Goal: Information Seeking & Learning: Check status

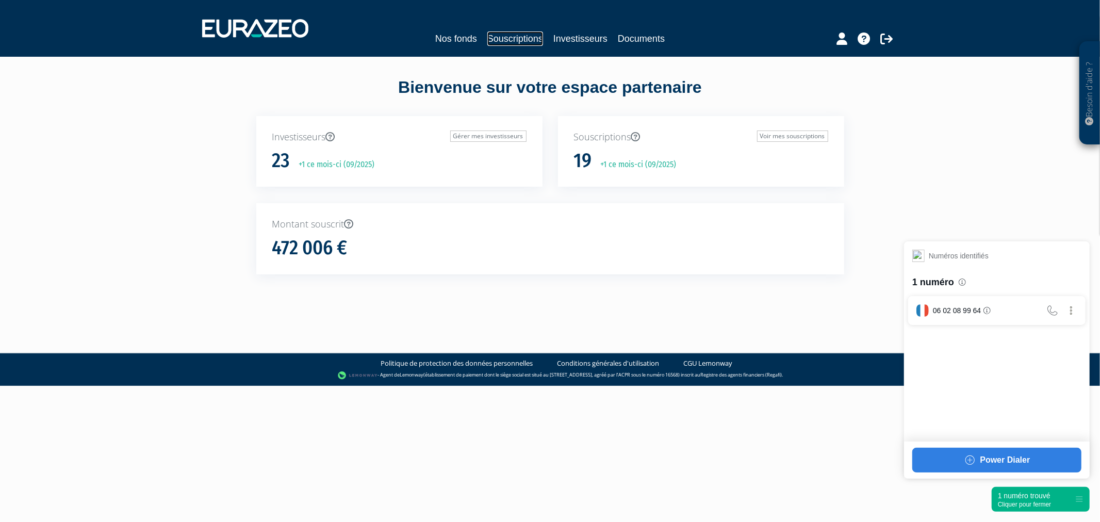
click at [513, 35] on link "Souscriptions" at bounding box center [515, 38] width 56 height 14
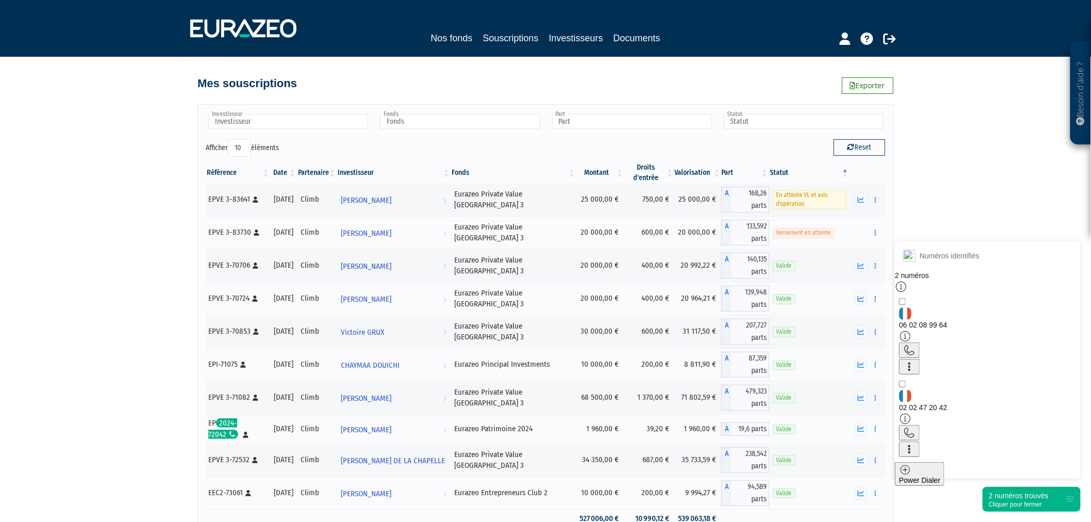
click at [1026, 499] on div "2 numéros trouvés" at bounding box center [1019, 495] width 60 height 10
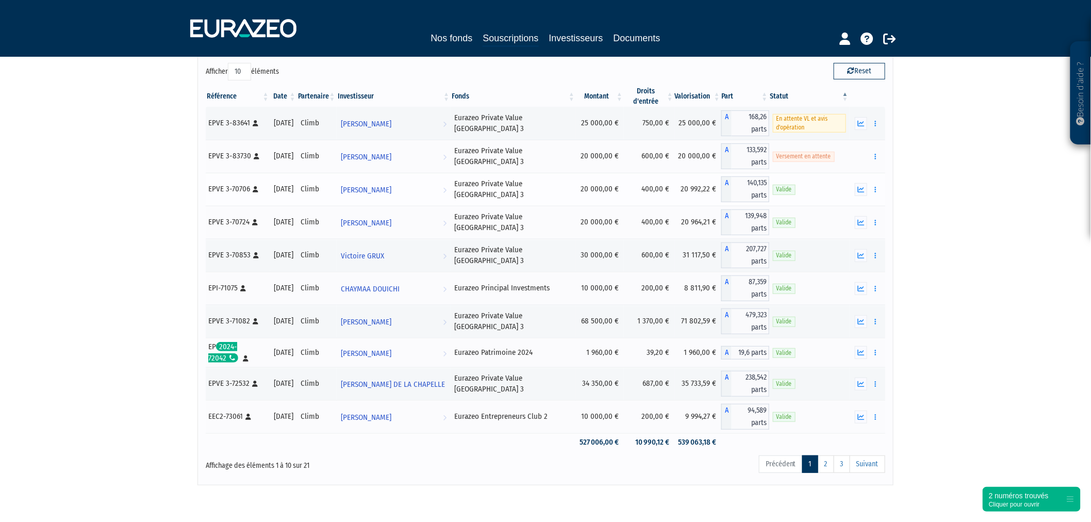
scroll to position [115, 0]
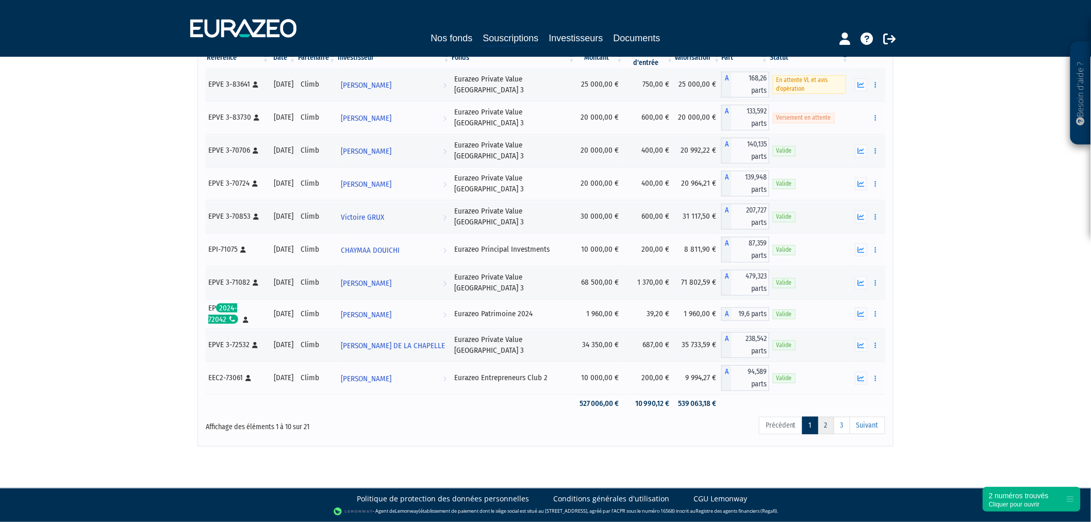
click at [828, 422] on link "2" at bounding box center [826, 426] width 16 height 18
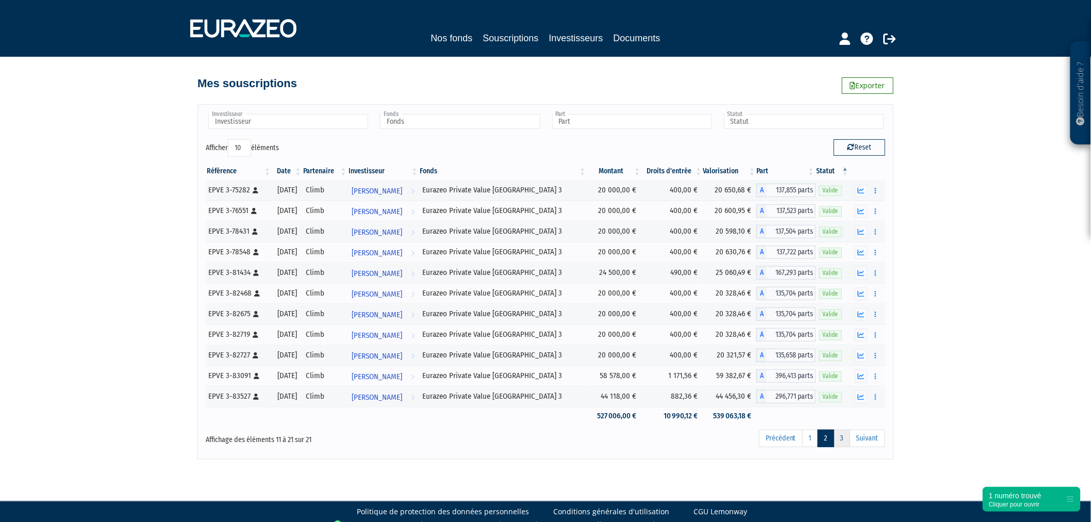
click at [844, 446] on link "3" at bounding box center [842, 438] width 16 height 18
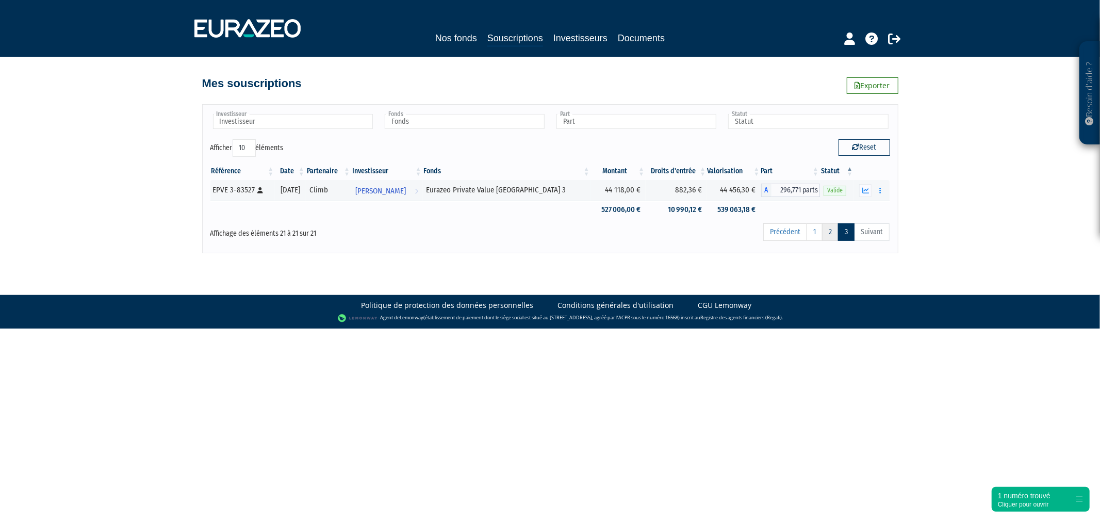
click at [834, 232] on link "2" at bounding box center [830, 232] width 16 height 18
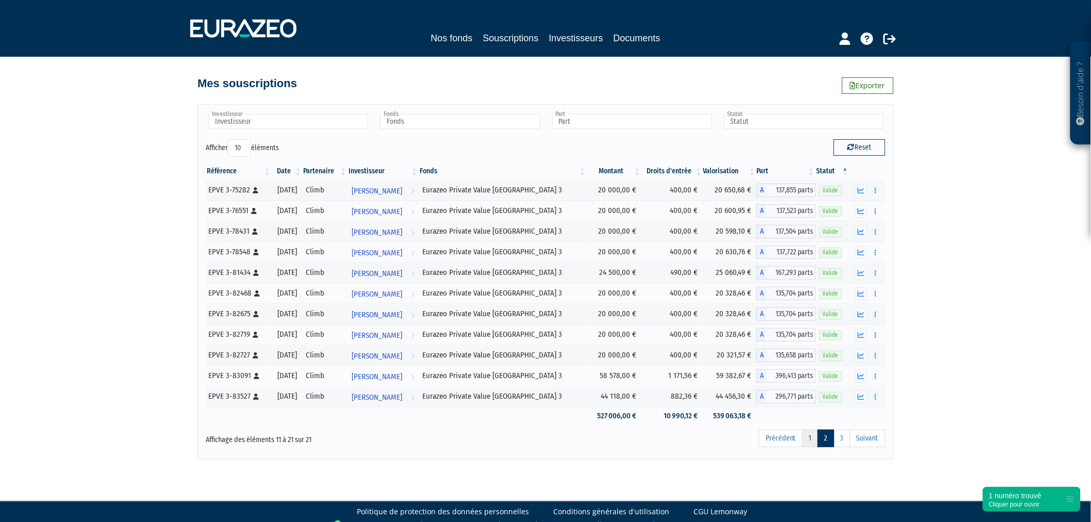
click at [811, 438] on link "1" at bounding box center [810, 438] width 16 height 18
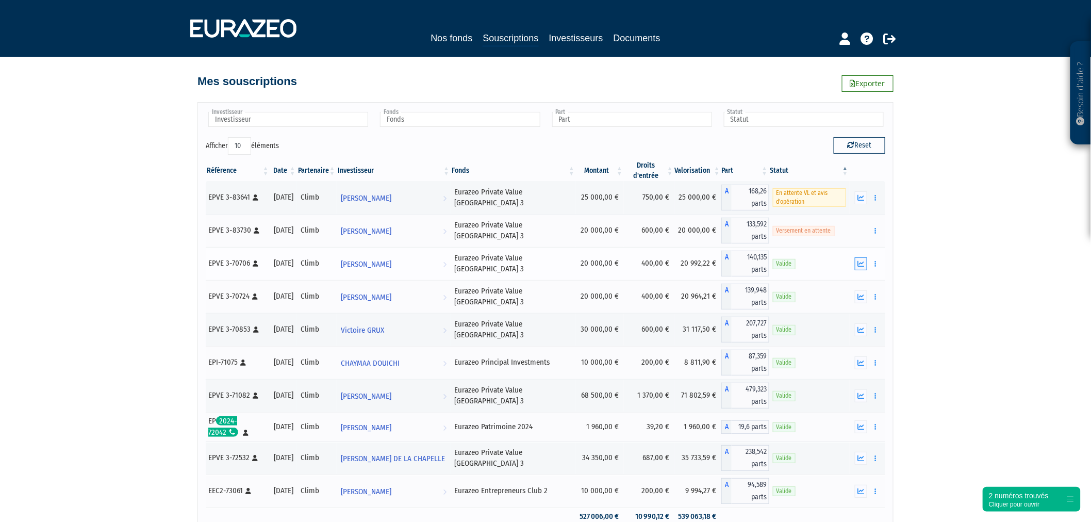
click at [864, 260] on icon "button" at bounding box center [861, 263] width 7 height 7
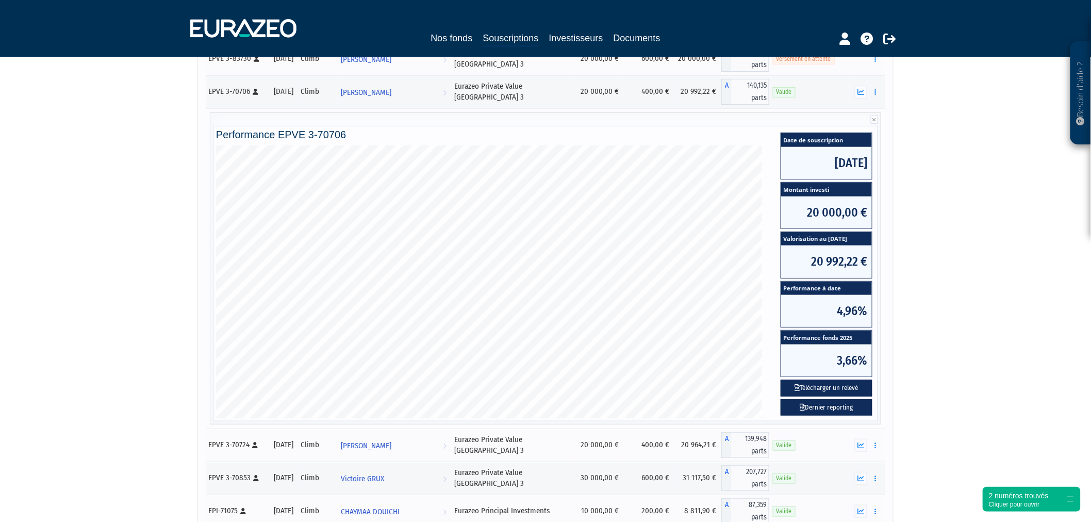
scroll to position [59, 0]
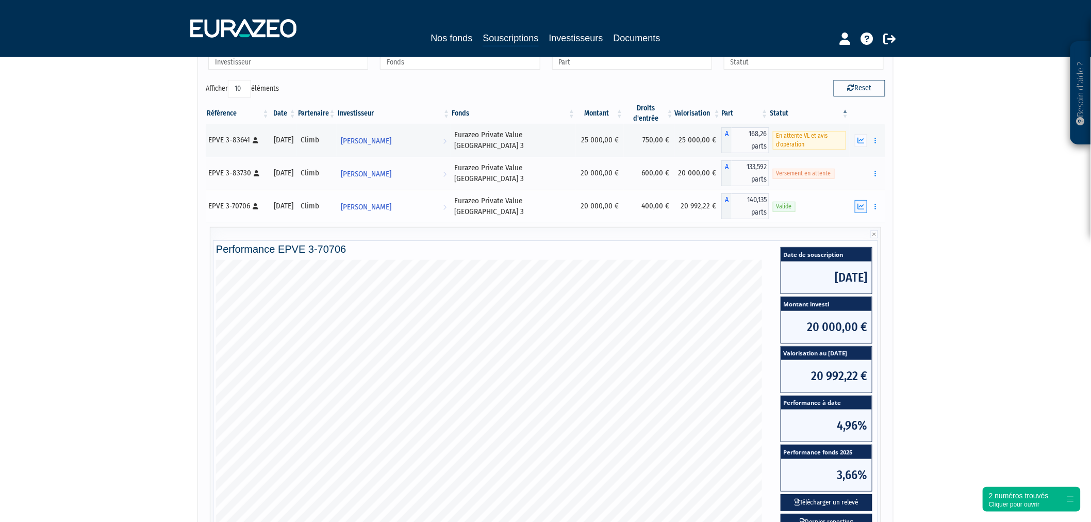
click at [855, 205] on button "button" at bounding box center [861, 206] width 12 height 13
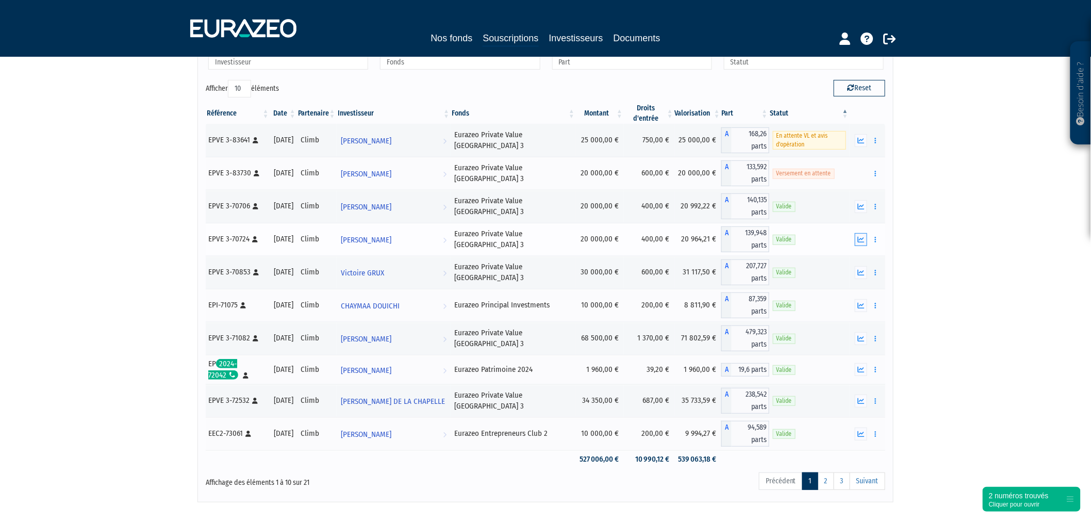
click at [858, 235] on button "button" at bounding box center [861, 239] width 12 height 13
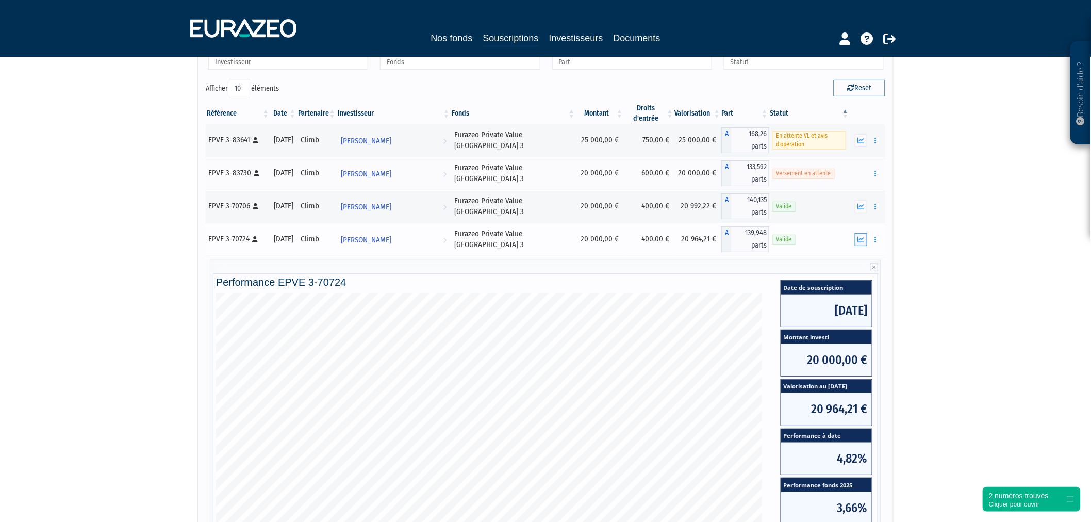
click at [858, 235] on button "button" at bounding box center [861, 239] width 12 height 13
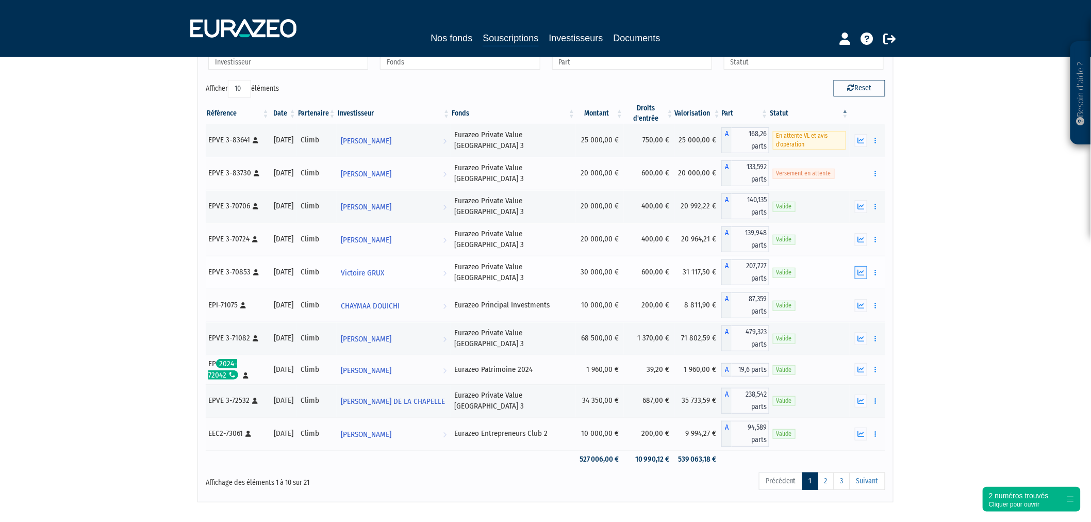
click at [861, 271] on icon "button" at bounding box center [861, 272] width 7 height 7
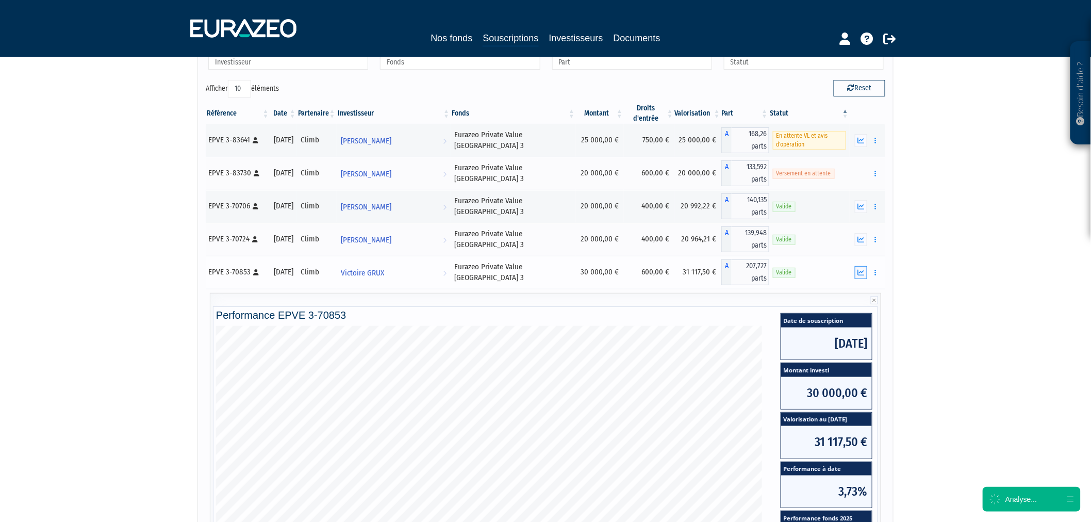
click at [861, 271] on icon "button" at bounding box center [861, 272] width 7 height 7
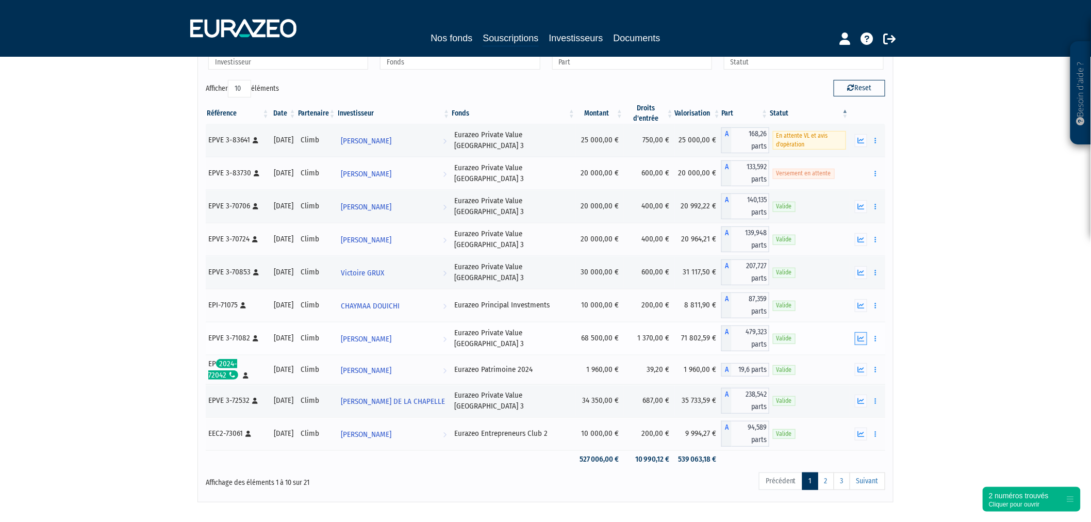
click at [861, 333] on button "button" at bounding box center [861, 338] width 12 height 13
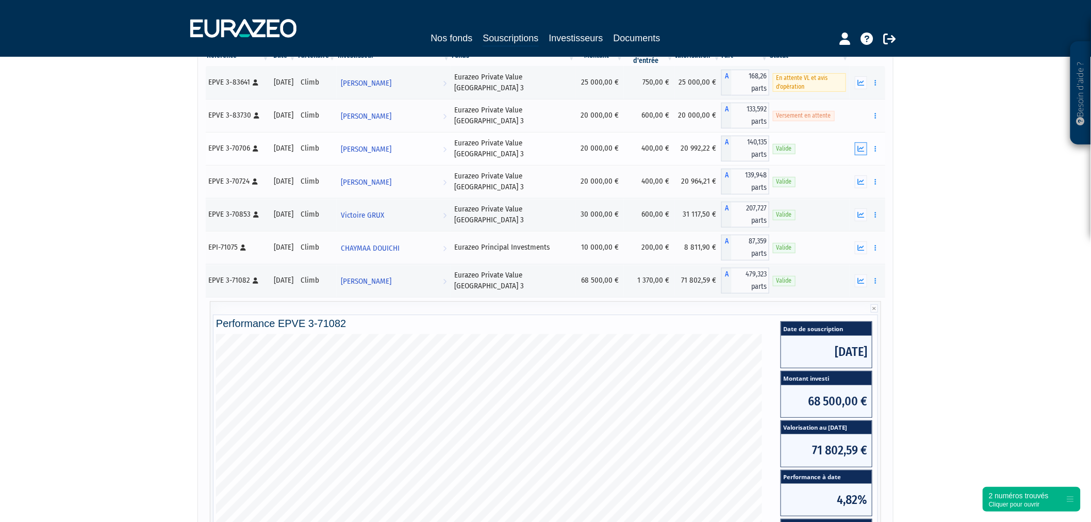
scroll to position [117, 0]
click at [858, 152] on button "button" at bounding box center [861, 149] width 12 height 13
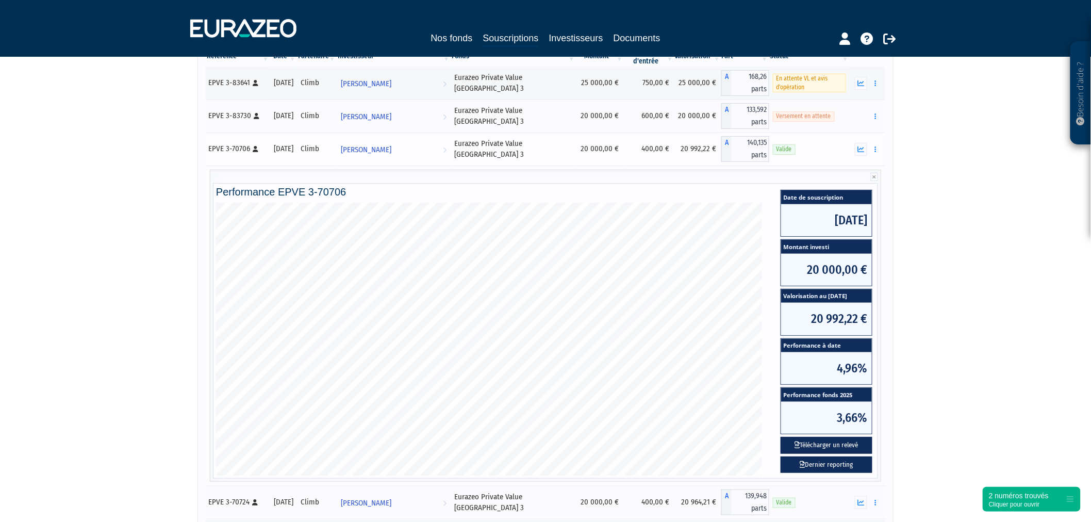
scroll to position [59, 0]
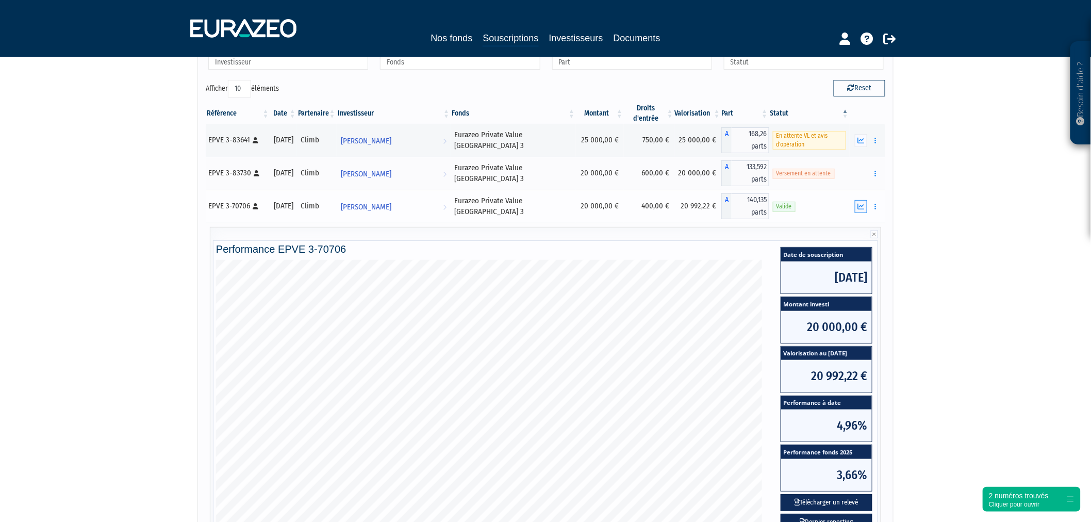
click at [864, 212] on button "button" at bounding box center [861, 206] width 12 height 13
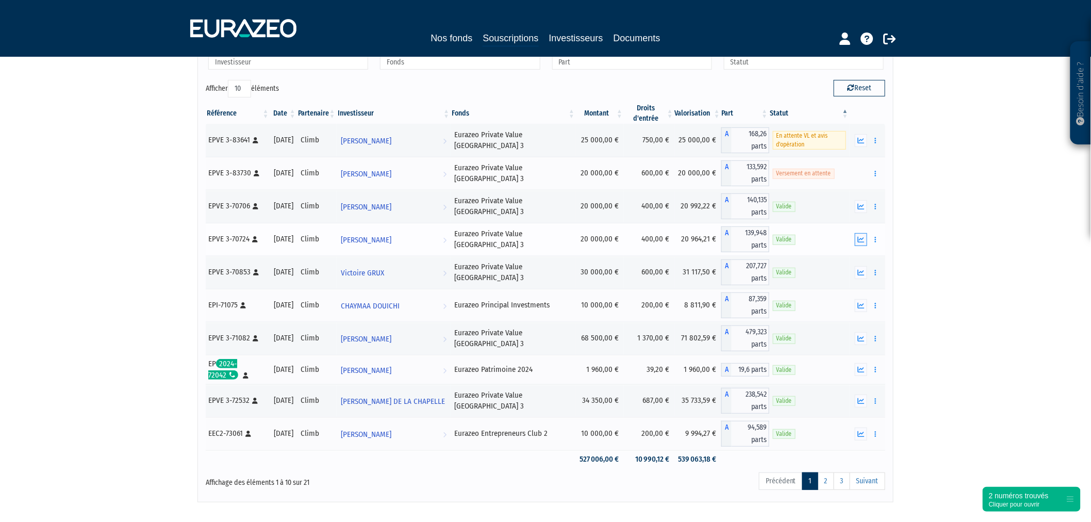
click at [859, 233] on button "button" at bounding box center [861, 239] width 12 height 13
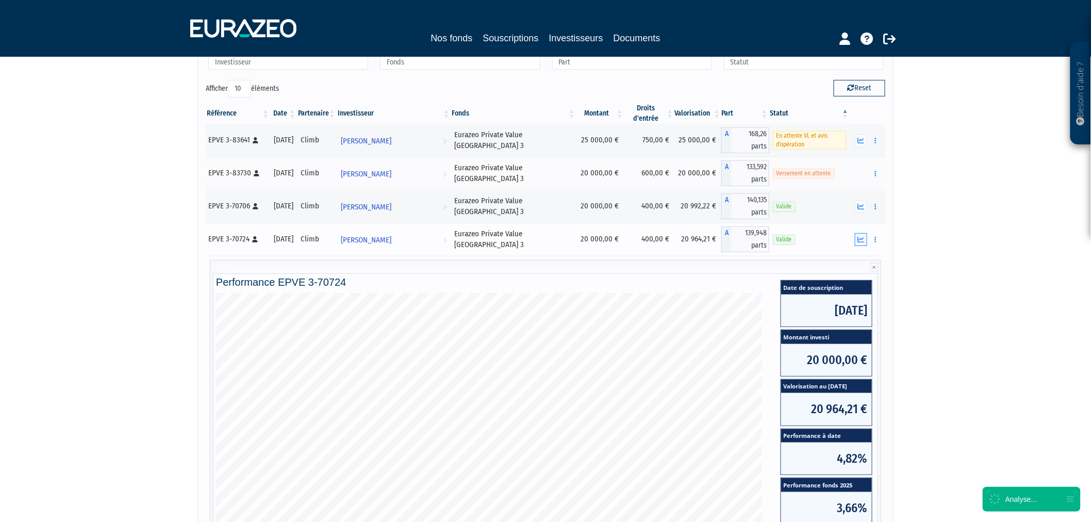
click at [859, 233] on button "button" at bounding box center [861, 239] width 12 height 13
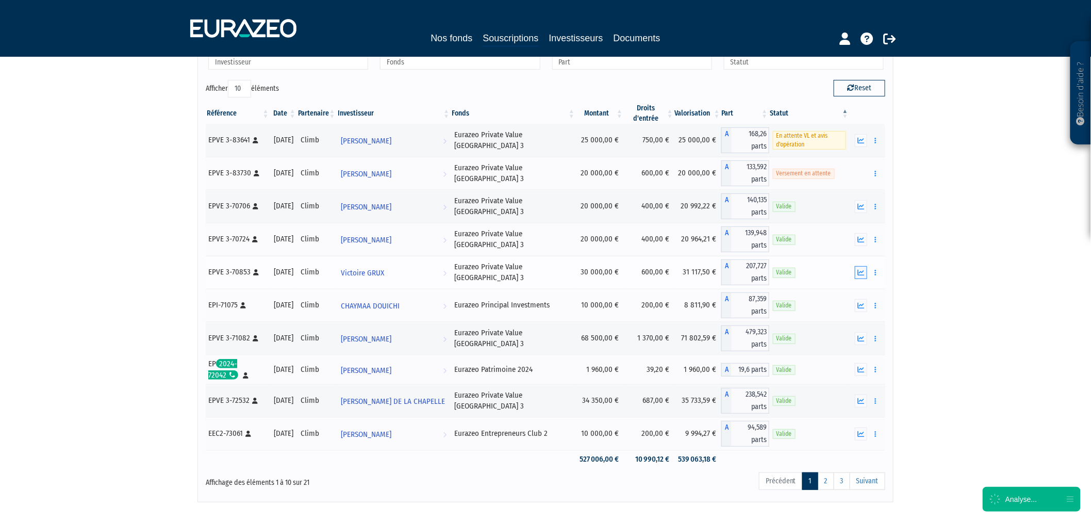
click at [862, 271] on icon "button" at bounding box center [861, 272] width 7 height 7
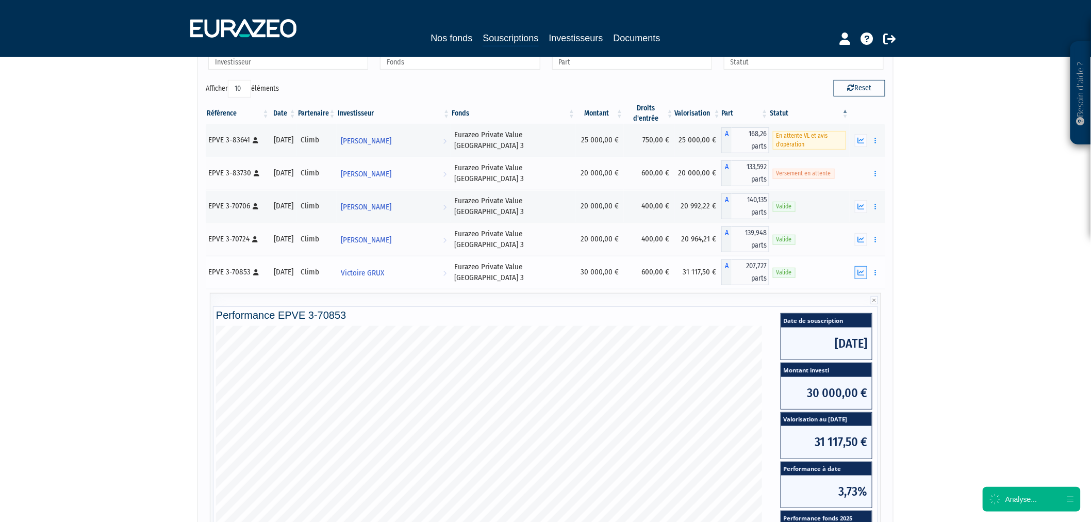
click at [862, 271] on icon "button" at bounding box center [861, 272] width 7 height 7
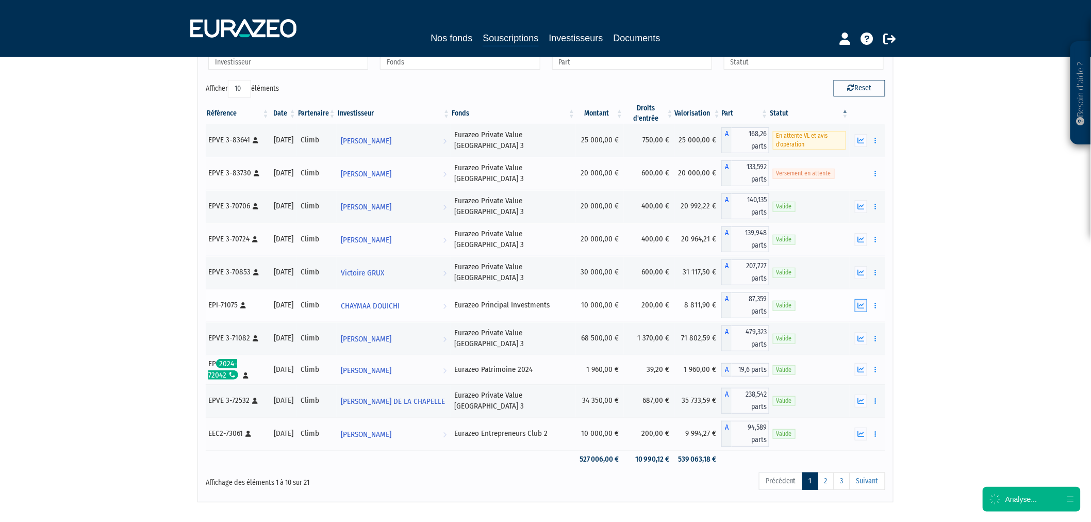
click at [857, 305] on button "button" at bounding box center [861, 305] width 12 height 13
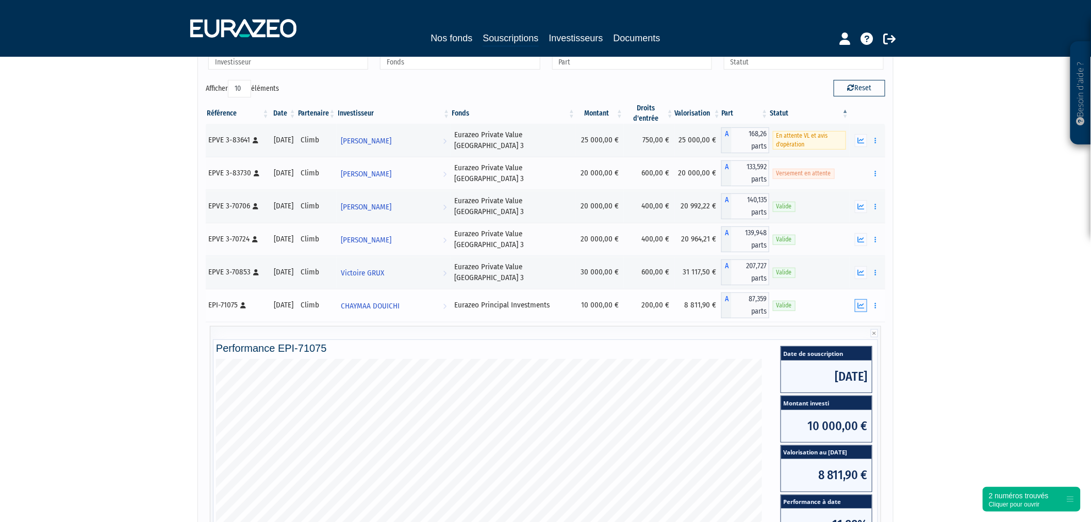
click at [864, 309] on button "button" at bounding box center [861, 305] width 12 height 13
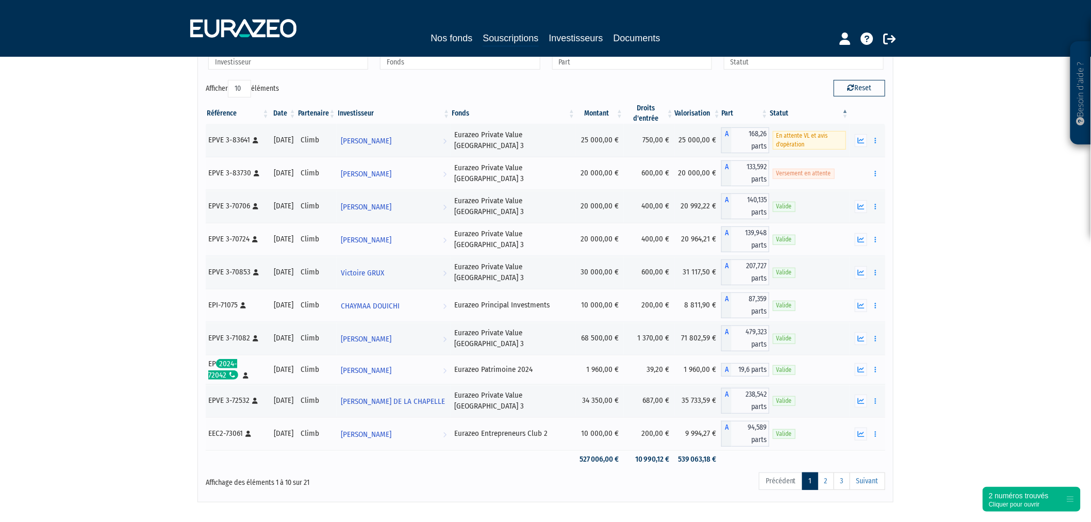
click at [293, 107] on th "Date" at bounding box center [283, 113] width 27 height 21
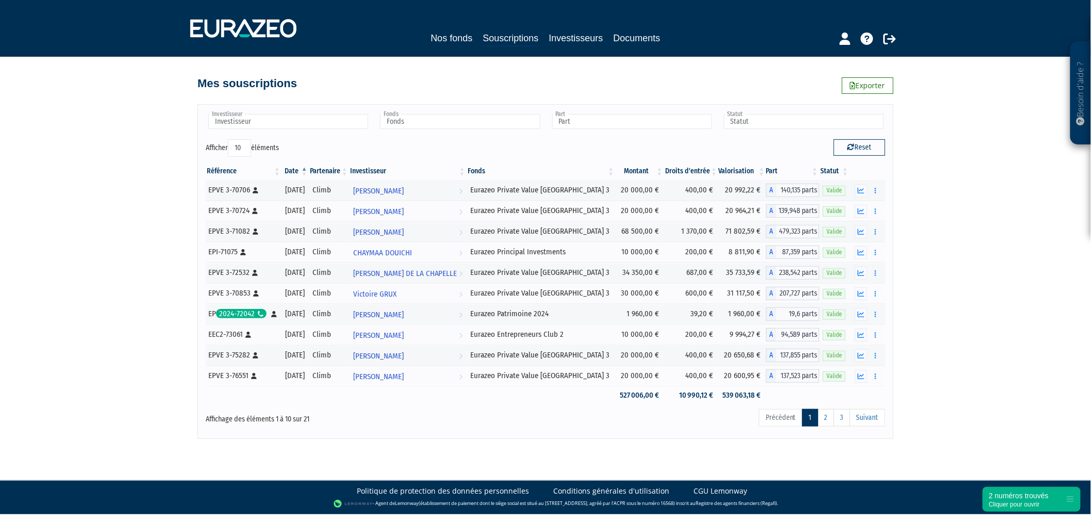
scroll to position [0, 0]
click at [866, 235] on button "button" at bounding box center [865, 231] width 12 height 13
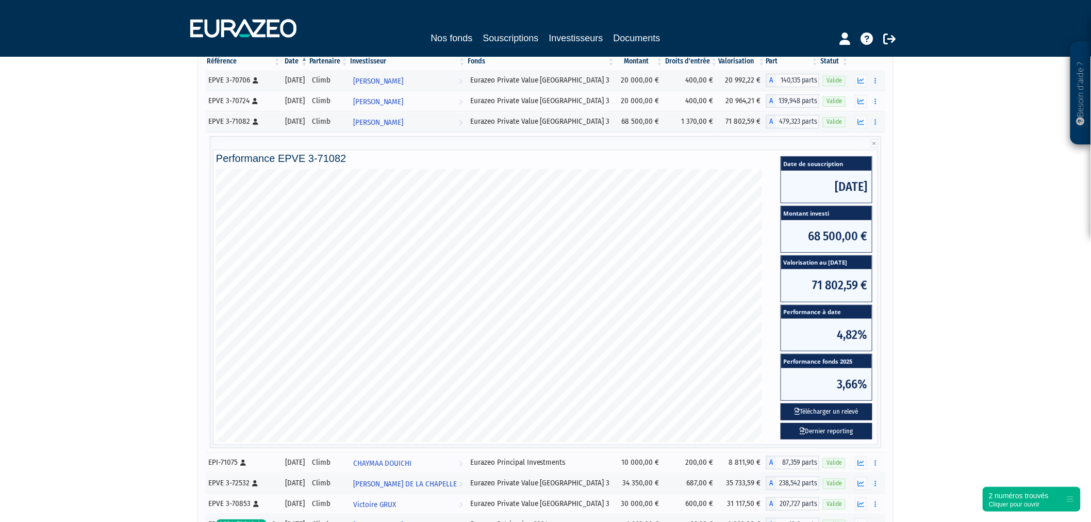
scroll to position [114, 0]
